Goal: Task Accomplishment & Management: Manage account settings

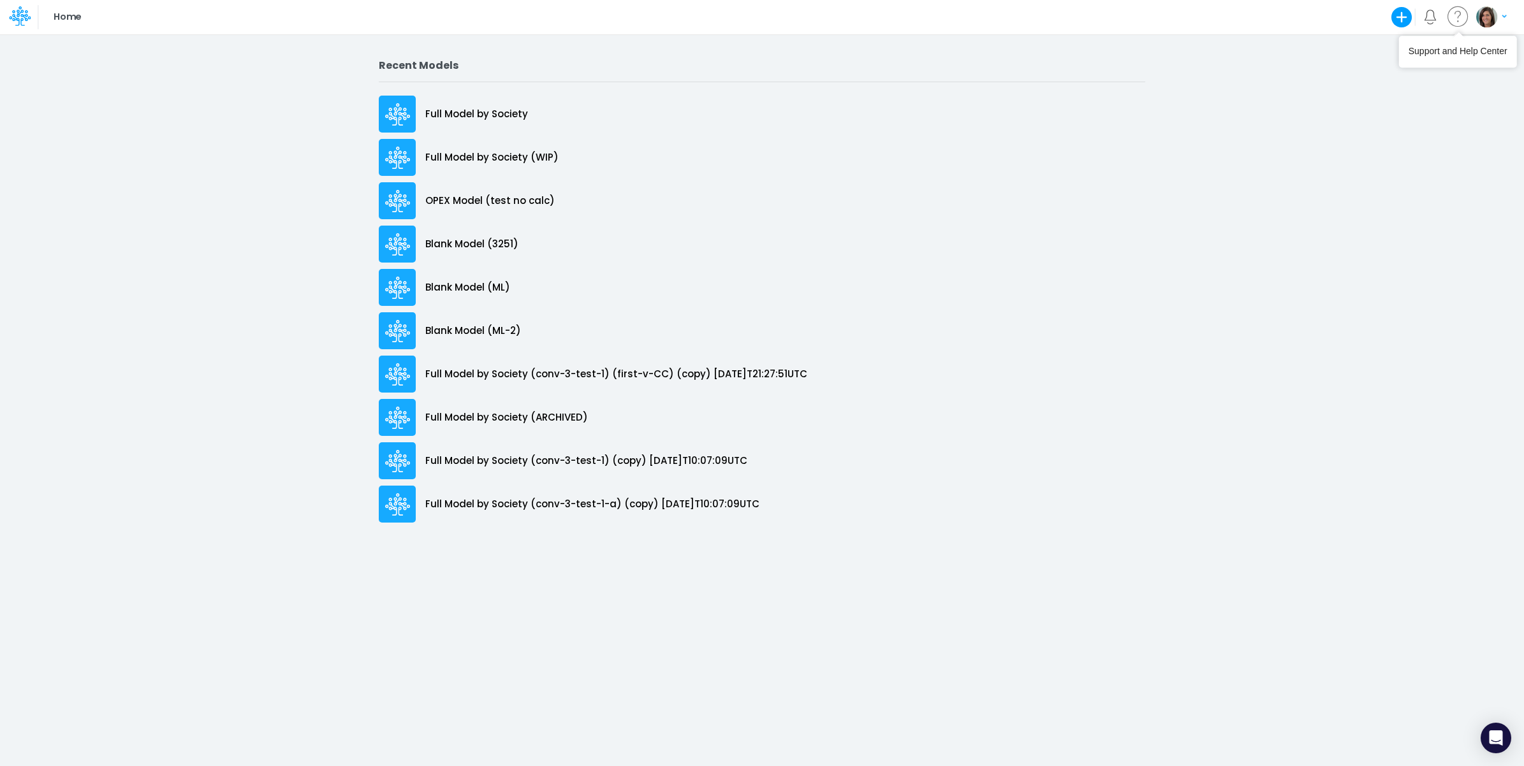
click at [1489, 19] on img "button" at bounding box center [1486, 16] width 21 height 21
click at [1430, 75] on button "Log out" at bounding box center [1439, 75] width 136 height 20
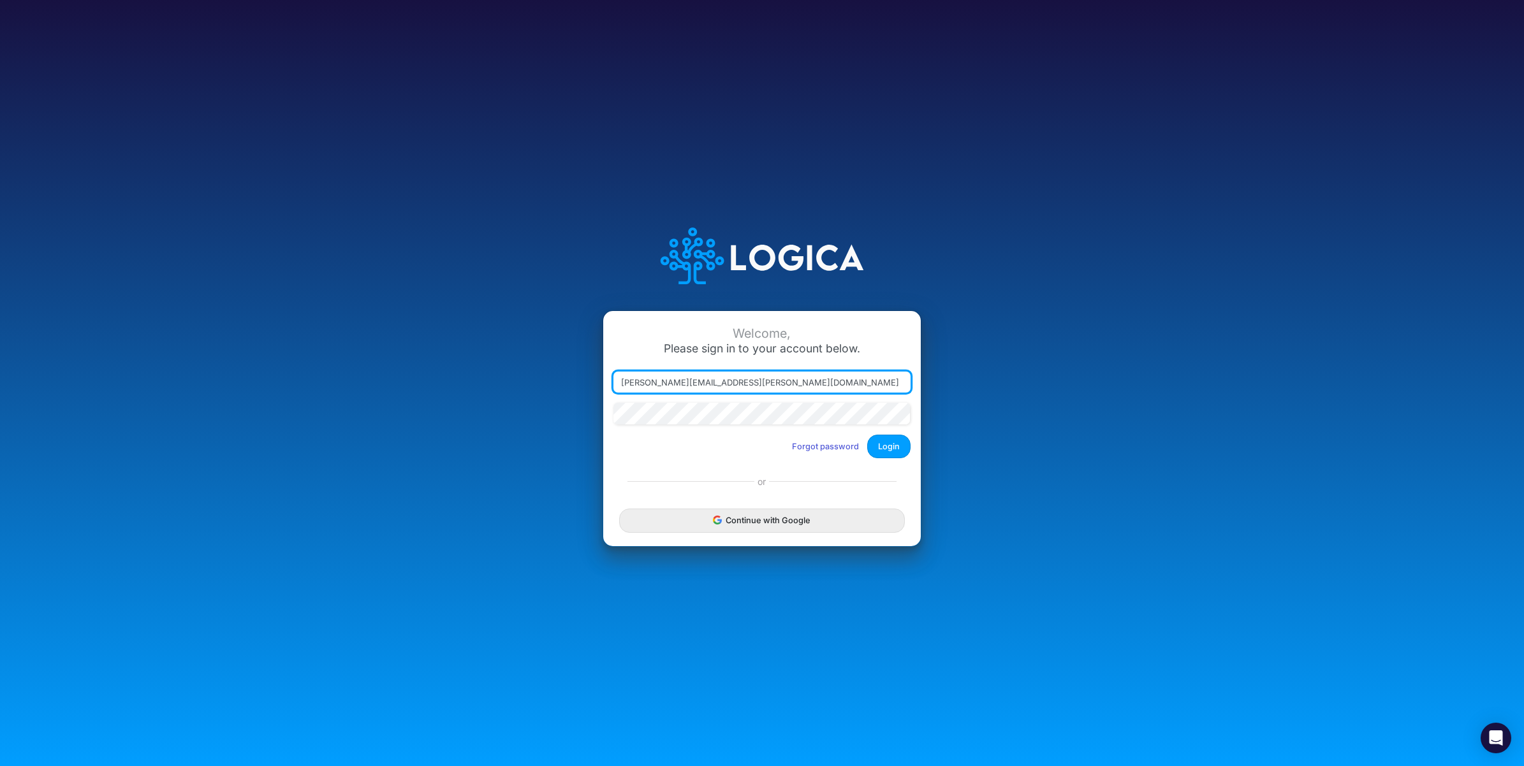
type input "carissa.castro+cquence@logica.cloud"
click at [881, 444] on button "Login" at bounding box center [888, 447] width 43 height 24
